Goal: Information Seeking & Learning: Find specific fact

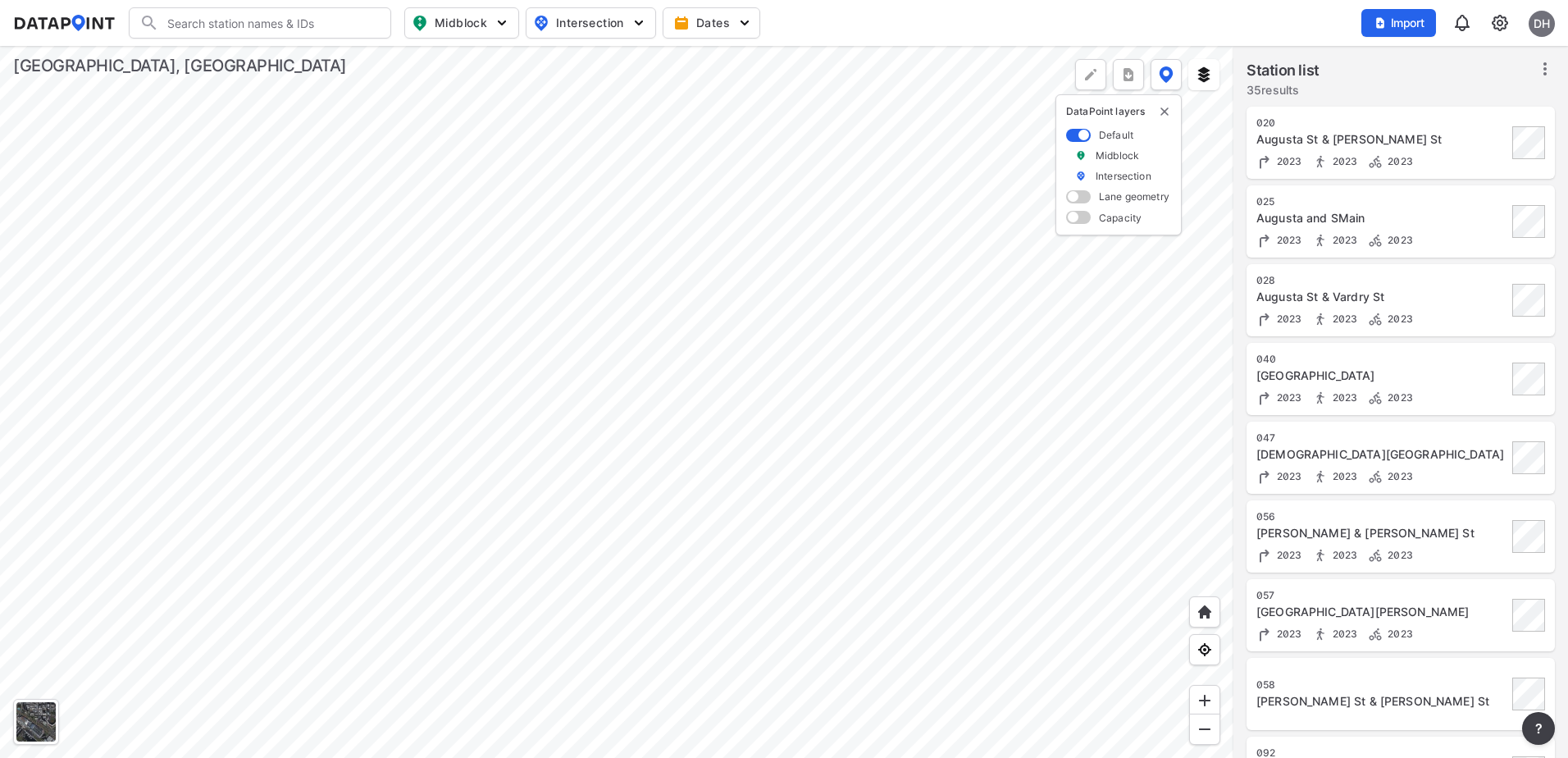
click at [807, 494] on div at bounding box center [617, 401] width 1233 height 711
click at [908, 246] on div at bounding box center [617, 401] width 1233 height 711
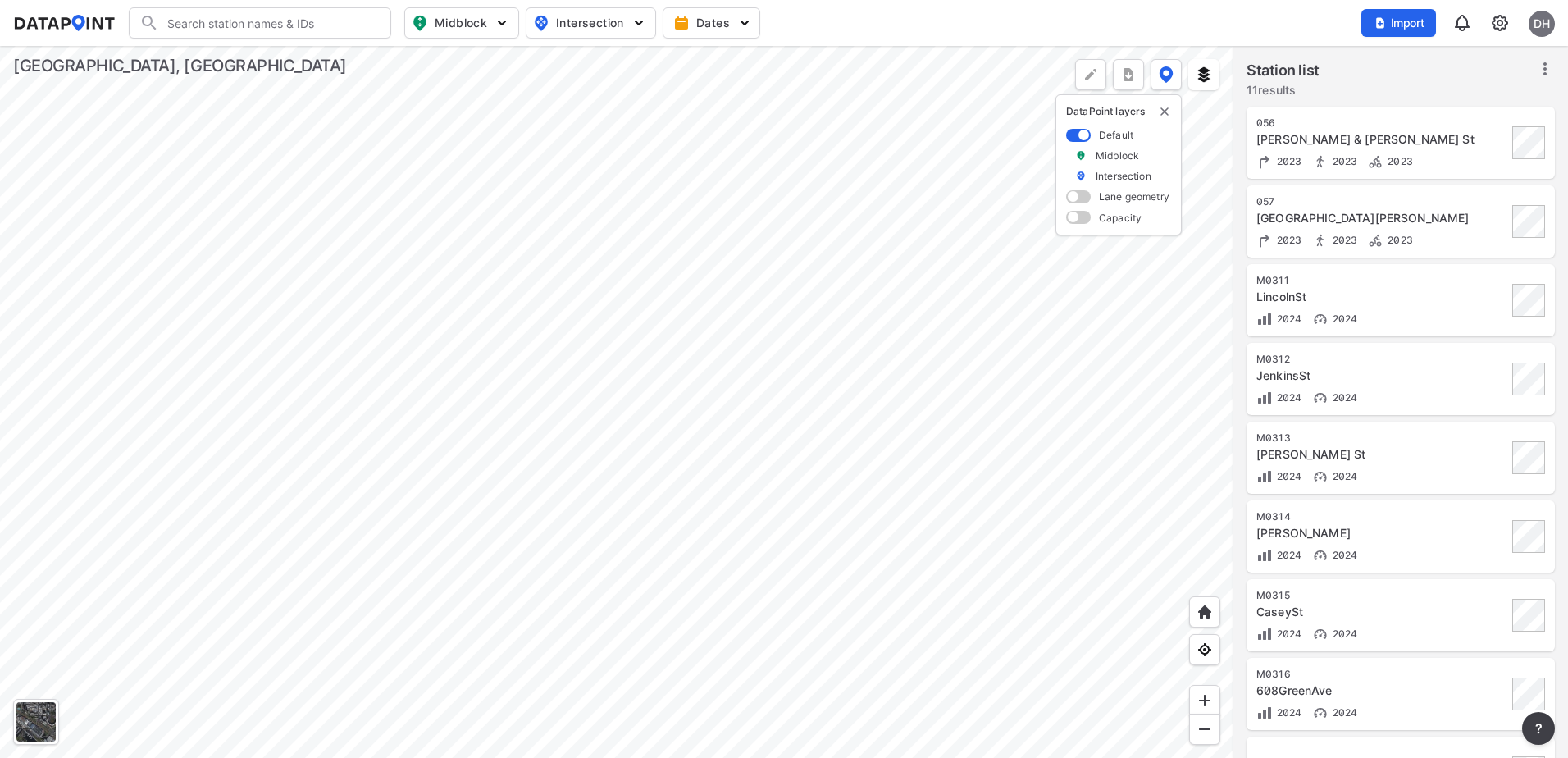
click at [731, 379] on div at bounding box center [617, 401] width 1233 height 711
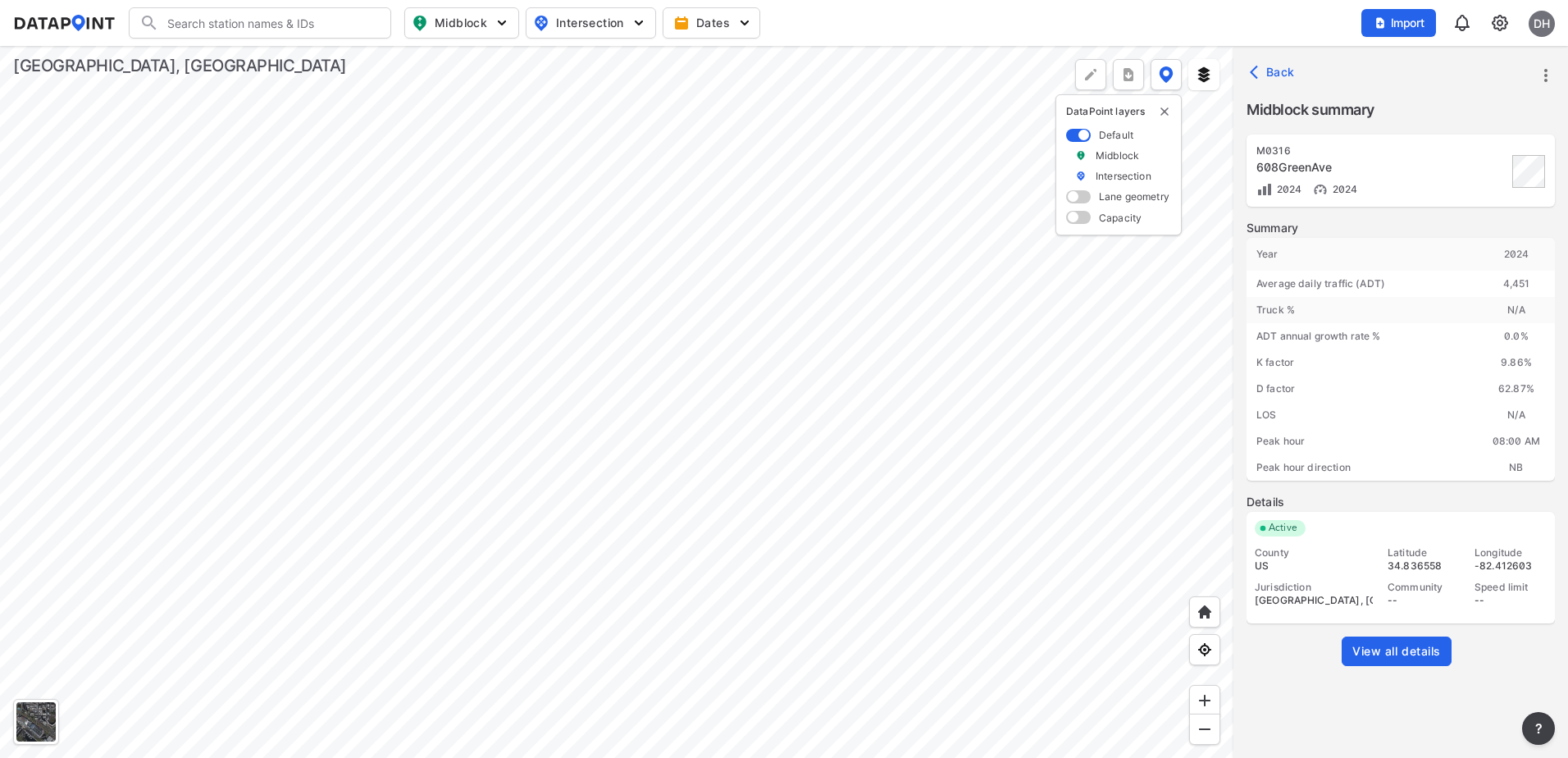
click at [1417, 646] on span "View all details" at bounding box center [1397, 651] width 89 height 17
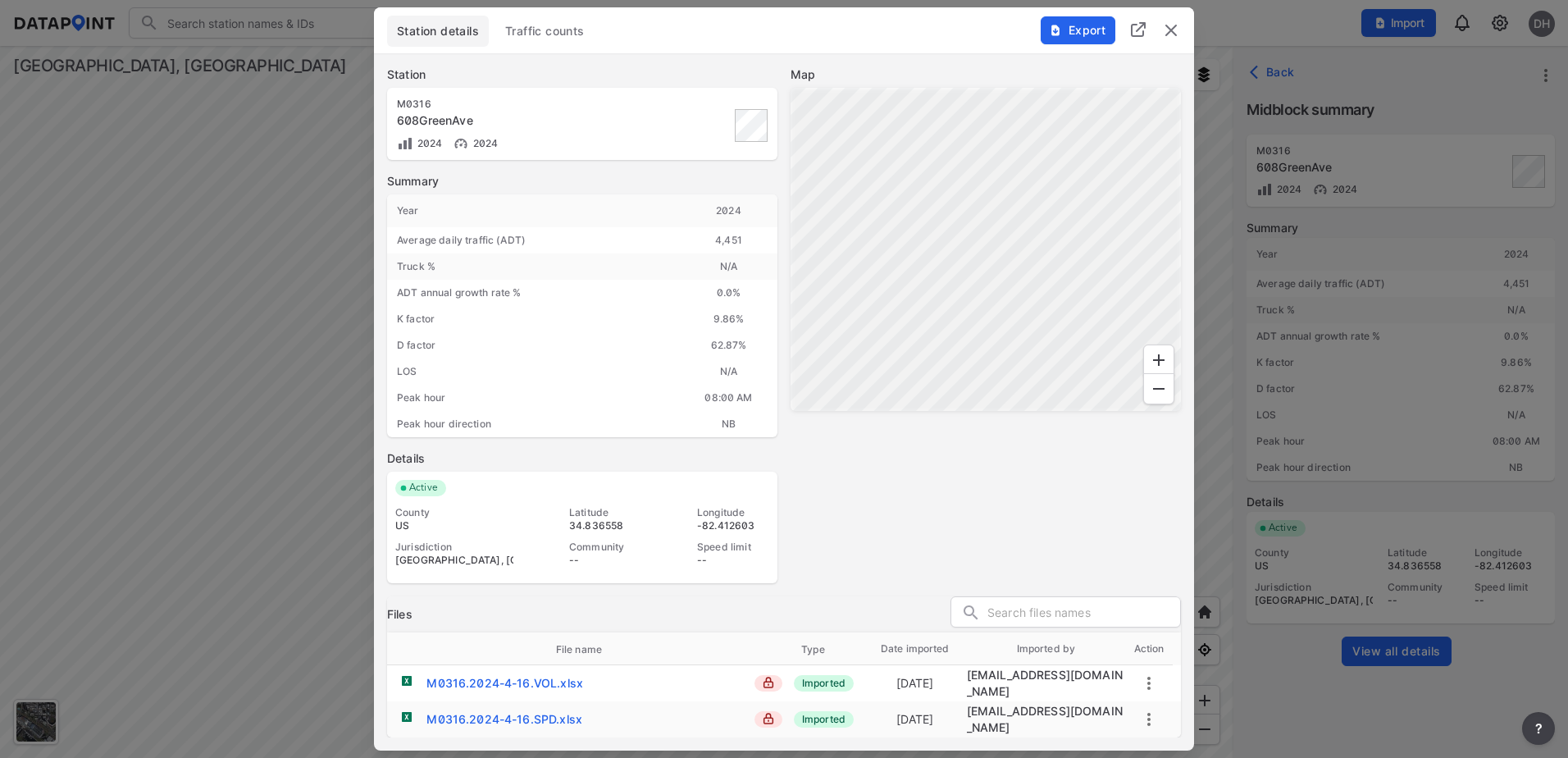
click at [520, 40] on span "Traffic counts" at bounding box center [545, 31] width 80 height 17
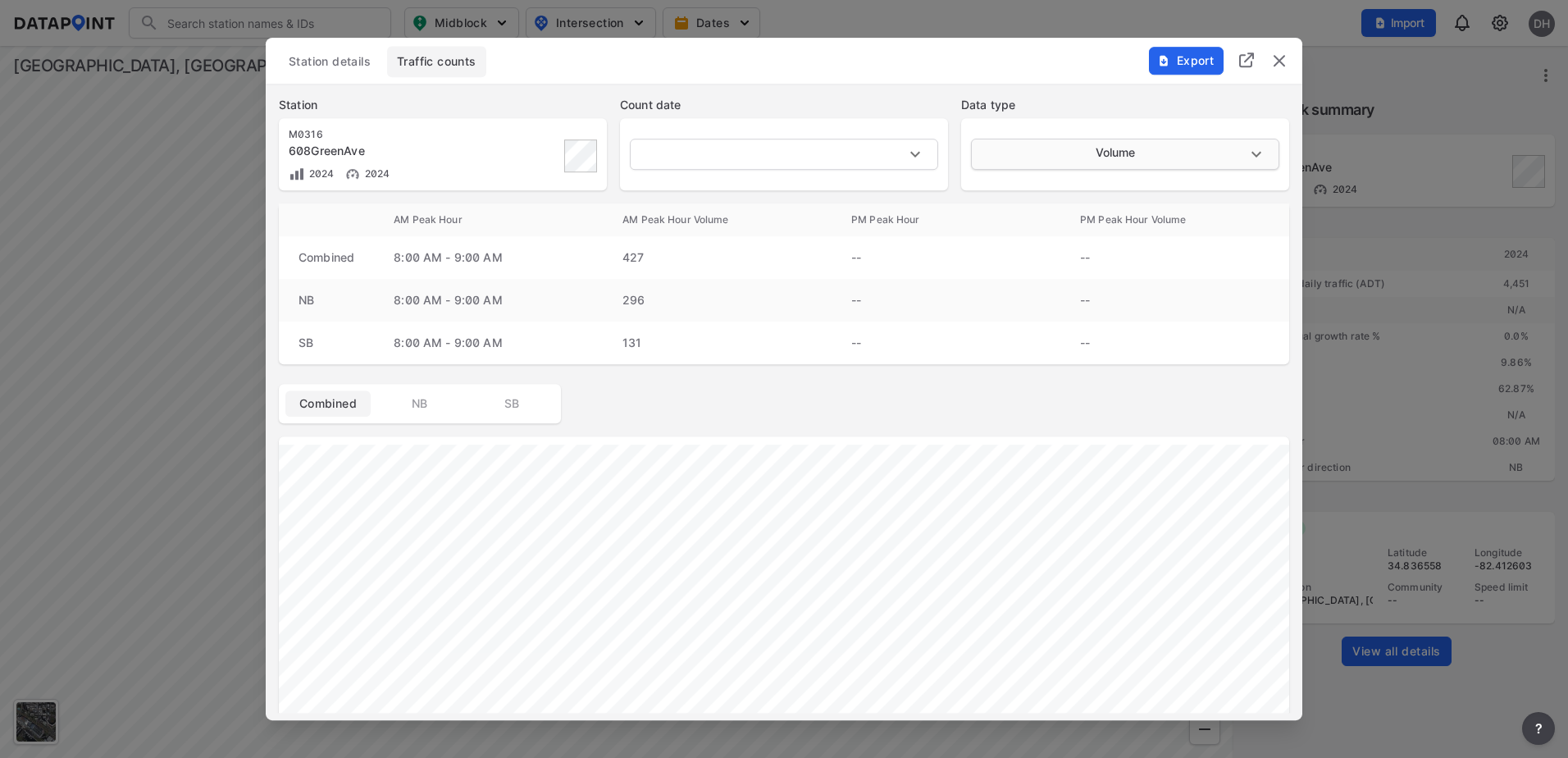
click at [1091, 160] on body "Search Please enter a search term. Midblock Intersection Dates Import DH Import…" at bounding box center [784, 379] width 1568 height 758
click at [1044, 150] on ul "Volume Classification Speed" at bounding box center [1123, 189] width 305 height 100
click at [1043, 124] on div at bounding box center [784, 379] width 1568 height 758
click at [911, 149] on body "Search Please enter a search term. Midblock Intersection Dates Import DH Import…" at bounding box center [784, 379] width 1568 height 758
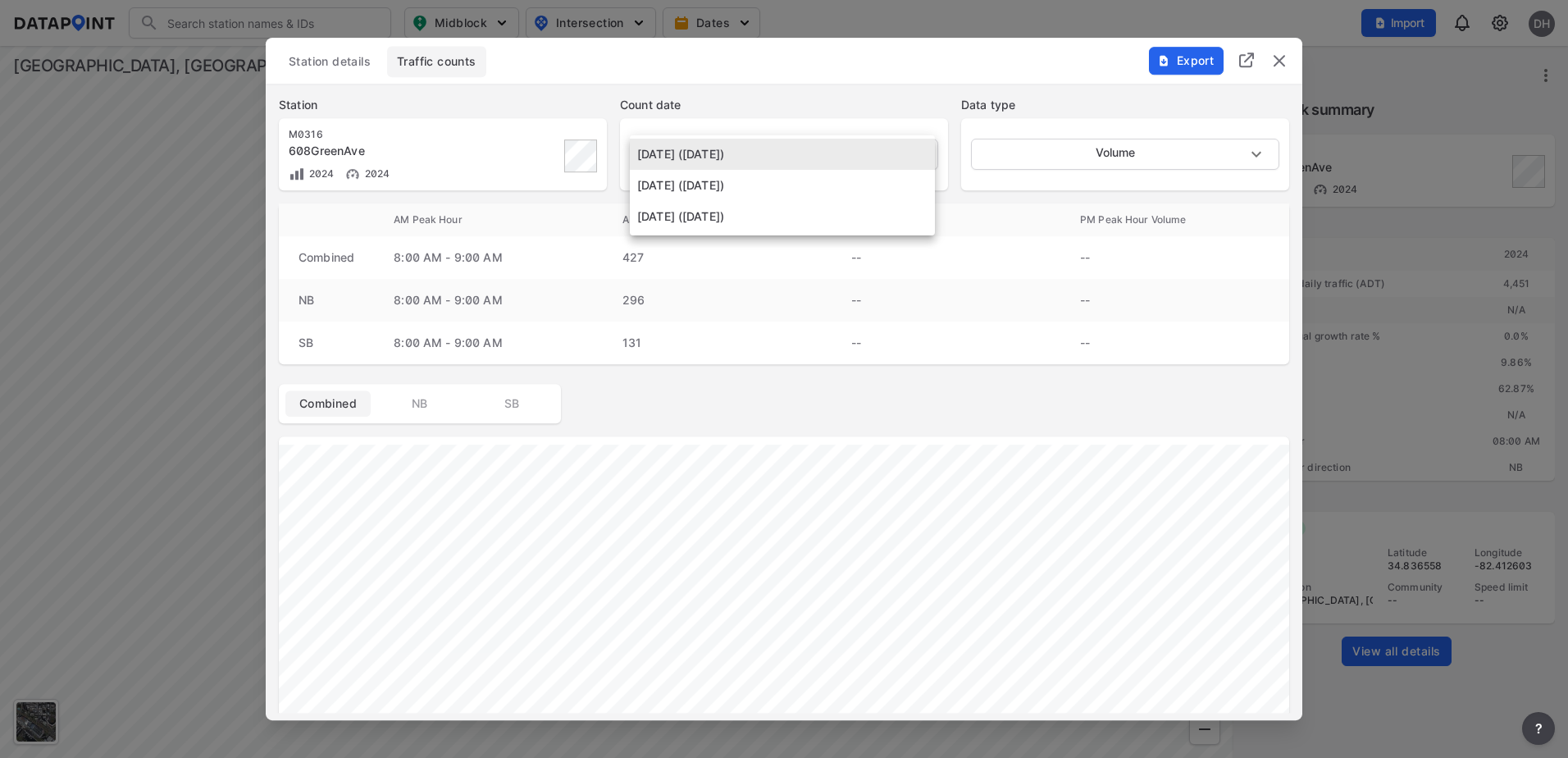
click at [1059, 154] on div at bounding box center [784, 379] width 1568 height 758
click at [870, 152] on body "Search Please enter a search term. Midblock Intersection Dates Import DH Import…" at bounding box center [784, 379] width 1568 height 758
click at [775, 191] on li "[DATE] ([DATE])" at bounding box center [782, 184] width 305 height 31
type input "[DATE]"
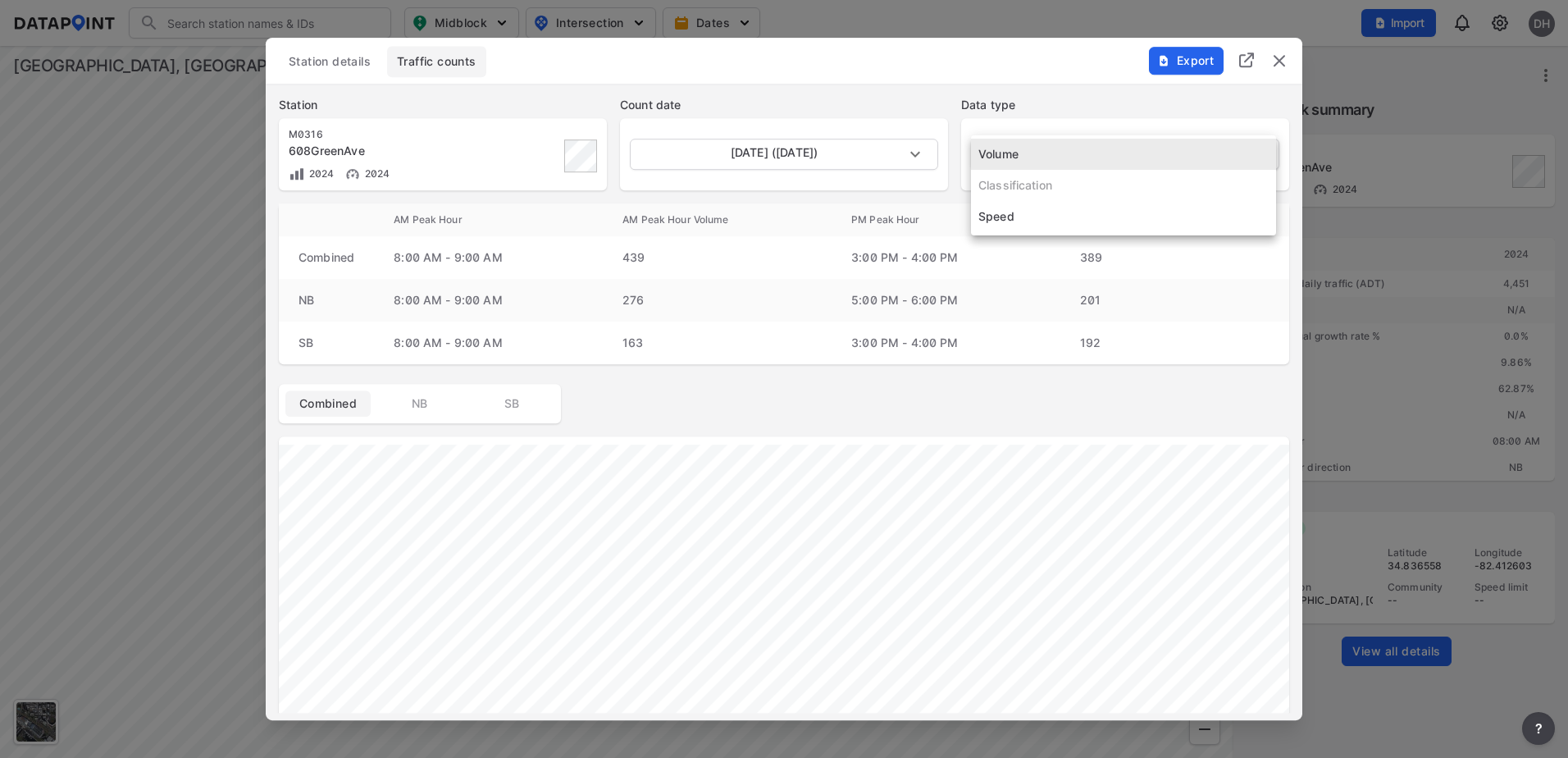
click at [1151, 157] on body "Search Please enter a search term. Midblock Intersection Dates Import DH Import…" at bounding box center [784, 379] width 1568 height 758
click at [1009, 219] on li "Speed" at bounding box center [1123, 216] width 305 height 31
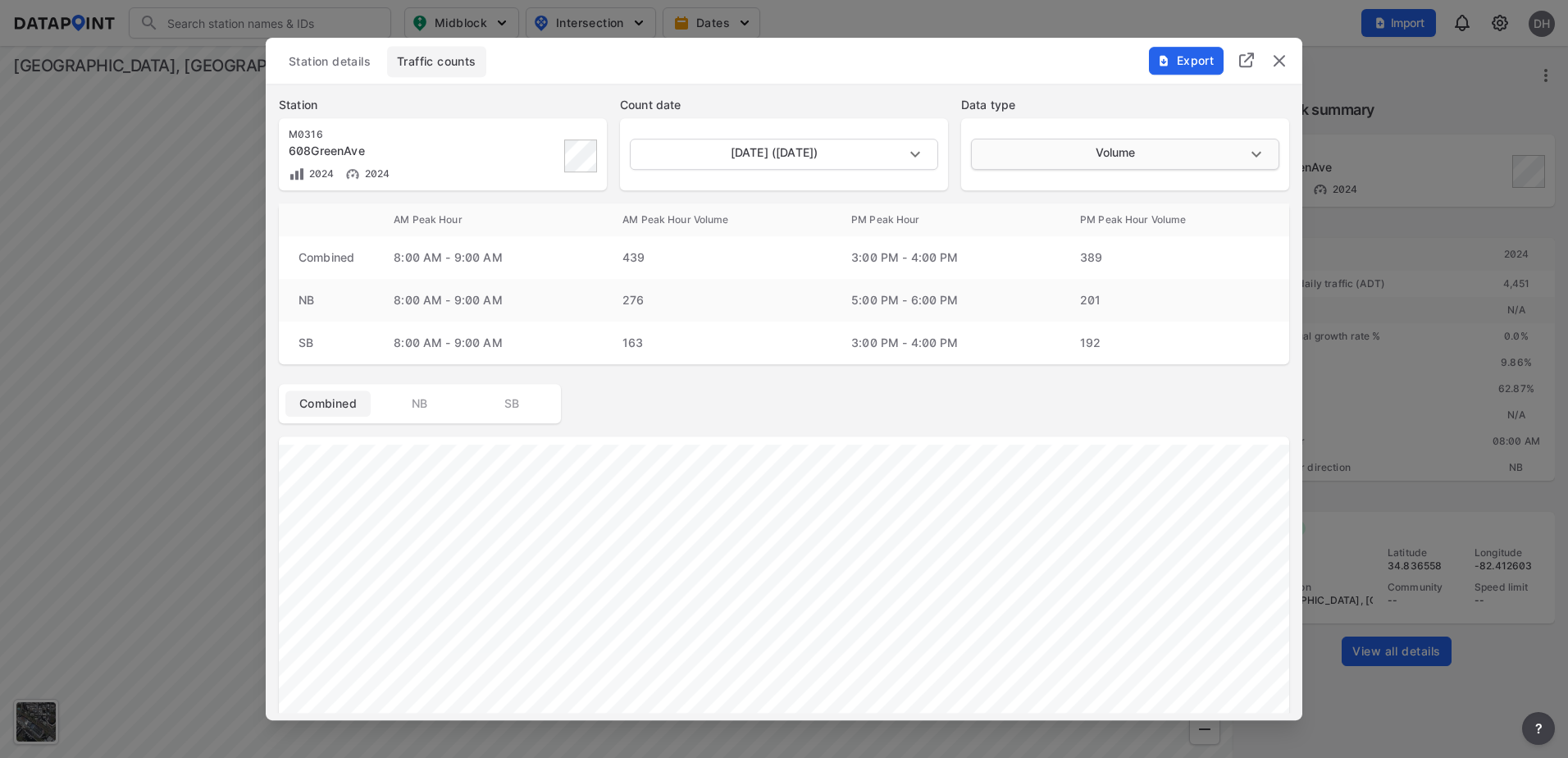
click at [1069, 151] on body "Search Please enter a search term. Midblock Intersection Dates Import DH Import…" at bounding box center [784, 379] width 1568 height 758
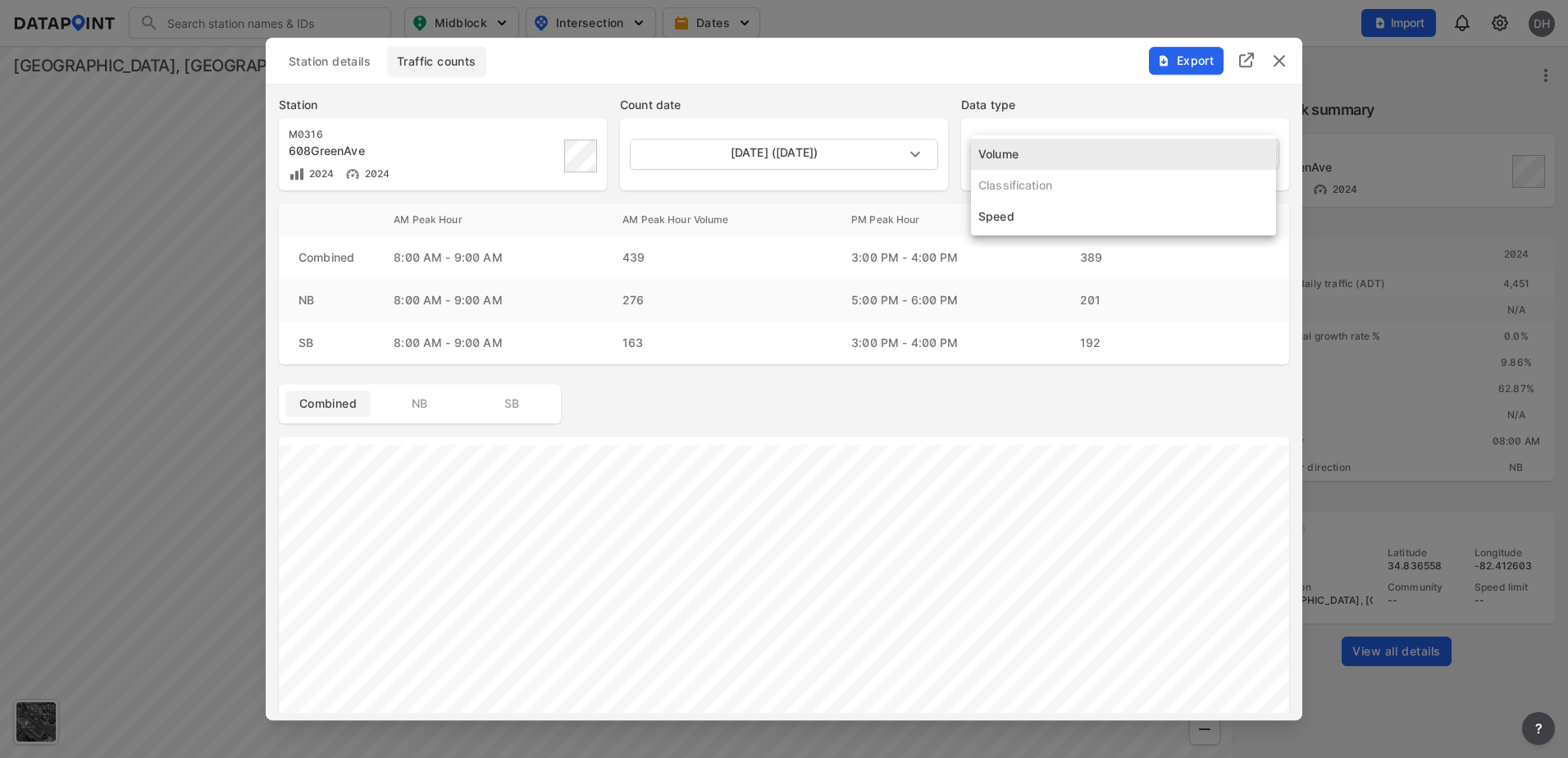
click at [997, 220] on li "Speed" at bounding box center [1123, 216] width 305 height 31
type input "Speed"
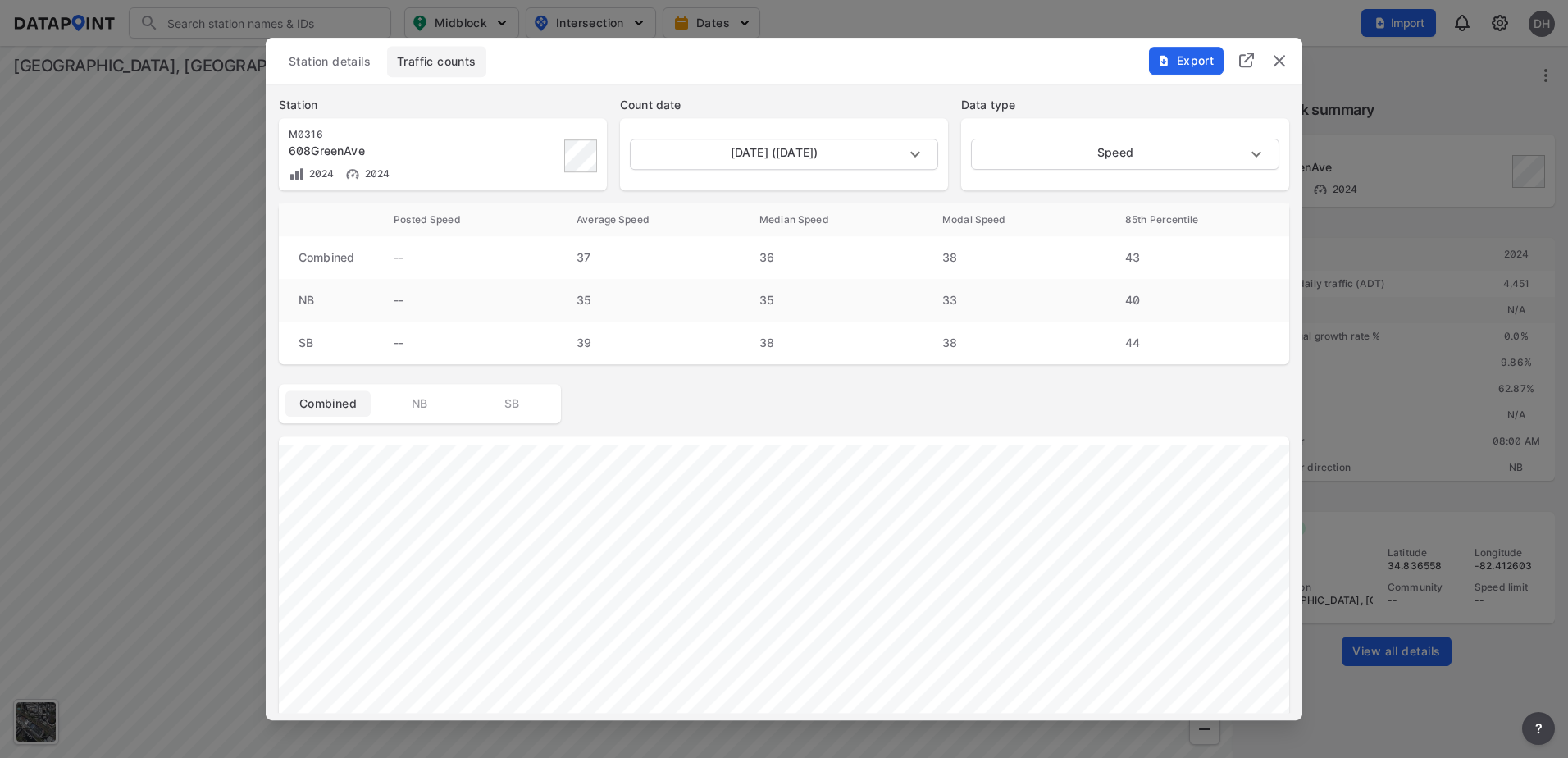
drag, startPoint x: 1281, startPoint y: 58, endPoint x: 1266, endPoint y: 55, distance: 15.3
click at [1281, 58] on img "delete" at bounding box center [1279, 61] width 19 height 19
